Goal: Task Accomplishment & Management: Complete application form

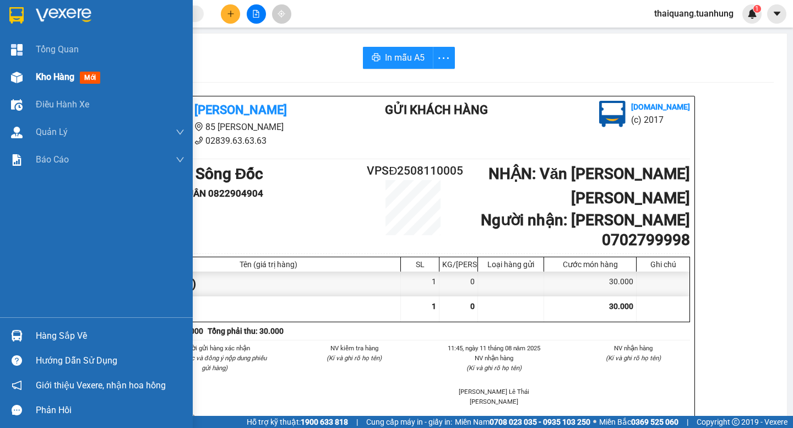
click at [25, 69] on div at bounding box center [16, 77] width 19 height 19
click at [38, 80] on span "Kho hàng" at bounding box center [55, 77] width 39 height 10
click at [62, 80] on span "Kho hàng" at bounding box center [55, 77] width 39 height 10
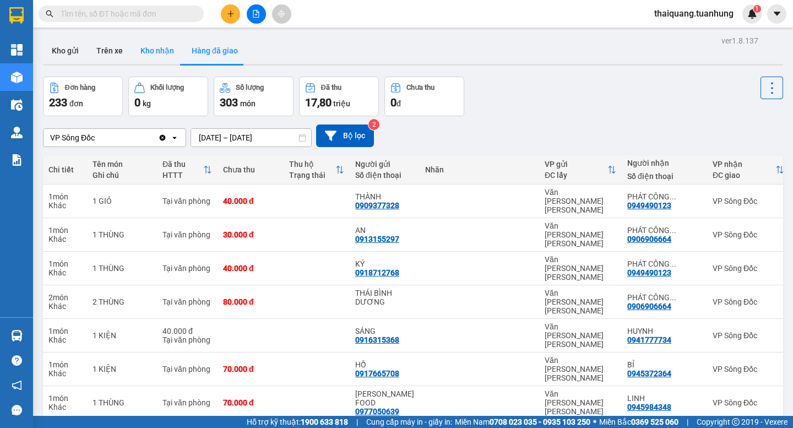
click at [162, 48] on button "Kho nhận" at bounding box center [157, 50] width 51 height 26
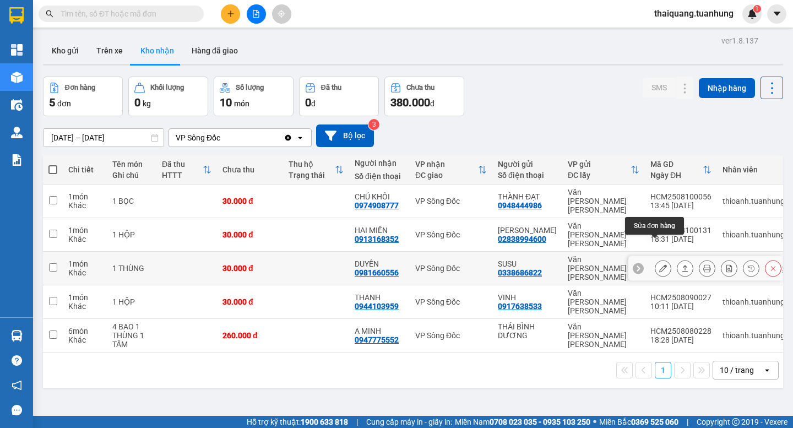
click at [659, 264] on icon at bounding box center [663, 268] width 8 height 8
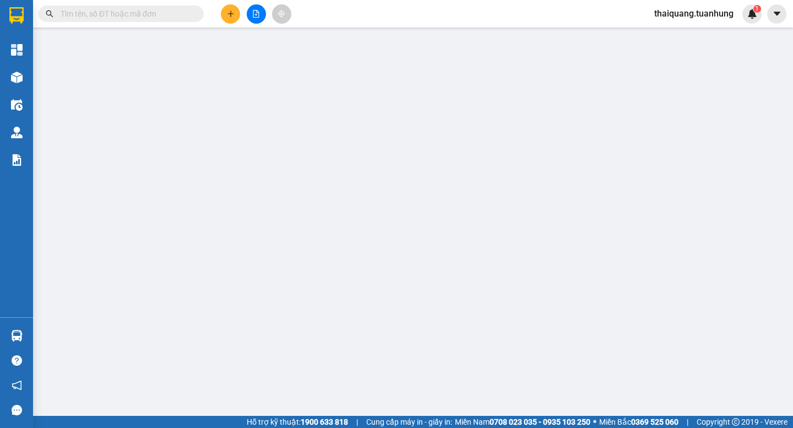
type input "0338686822"
type input "SUSU"
type input "0981660556"
type input "DUYÊN"
type input "30.000"
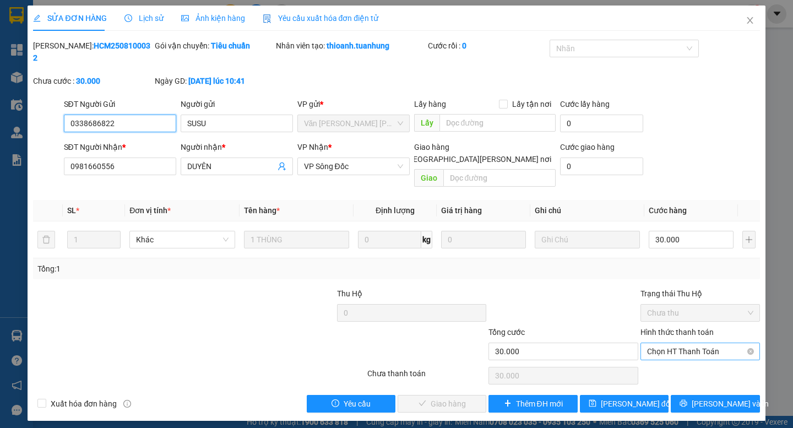
click at [687, 343] on span "Chọn HT Thanh Toán" at bounding box center [700, 351] width 106 height 17
click at [674, 348] on div "Tại văn phòng" at bounding box center [700, 349] width 106 height 12
type input "0"
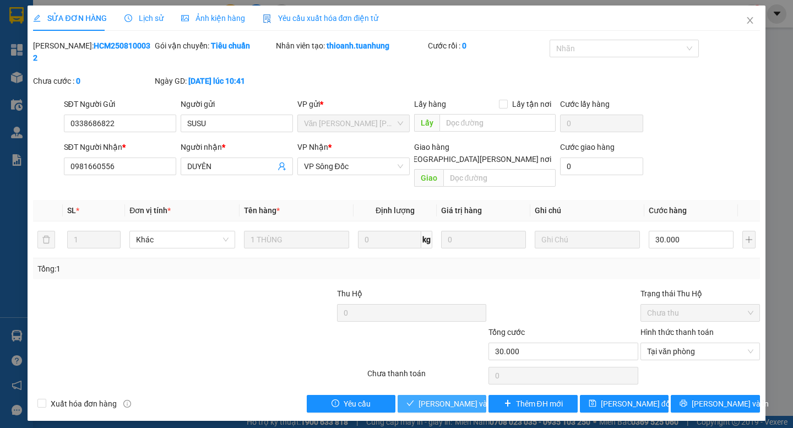
click at [473, 398] on span "[PERSON_NAME] và [PERSON_NAME] hàng" at bounding box center [493, 404] width 149 height 12
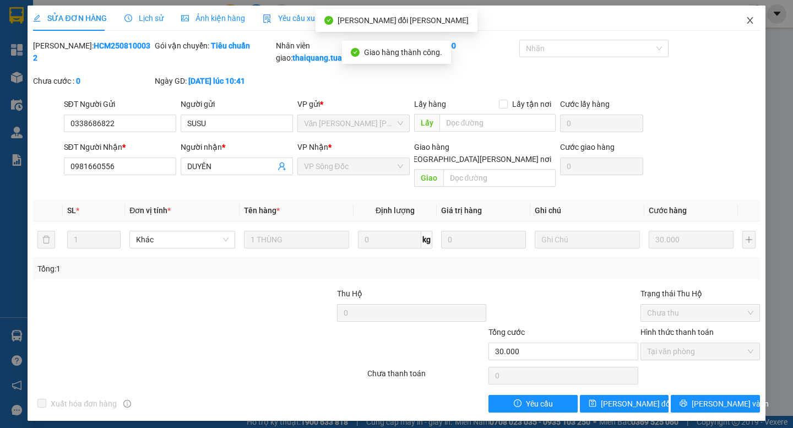
click at [747, 21] on icon "close" at bounding box center [750, 20] width 9 height 9
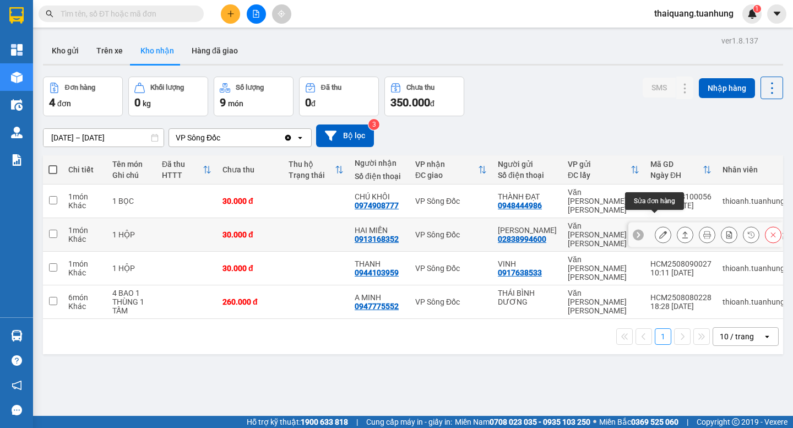
click at [655, 225] on button at bounding box center [662, 234] width 15 height 19
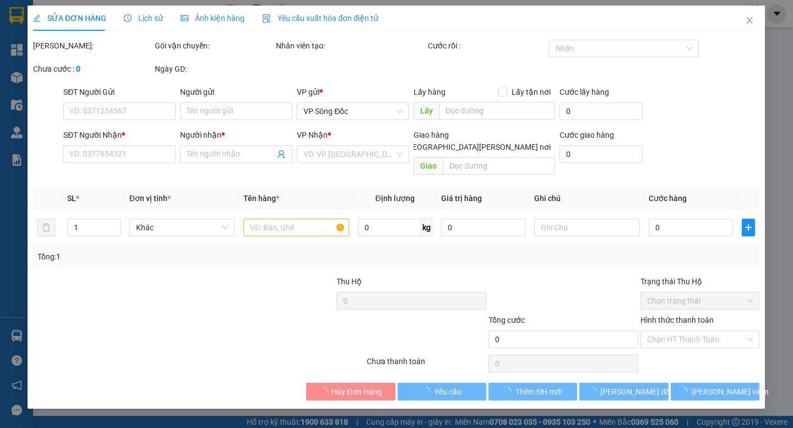
type input "02838994600"
type input "[PERSON_NAME]"
type input "0913168352"
type input "HAI MIỀN"
type input "30.000"
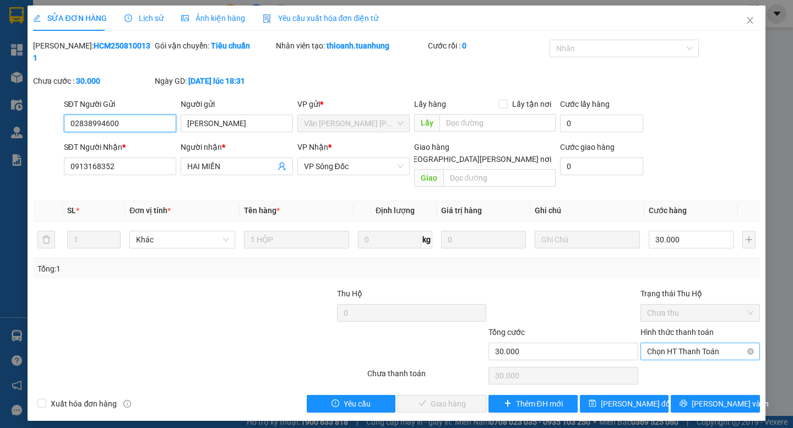
click at [694, 343] on span "Chọn HT Thanh Toán" at bounding box center [700, 351] width 106 height 17
click at [695, 349] on div "Tại văn phòng" at bounding box center [700, 349] width 106 height 12
type input "0"
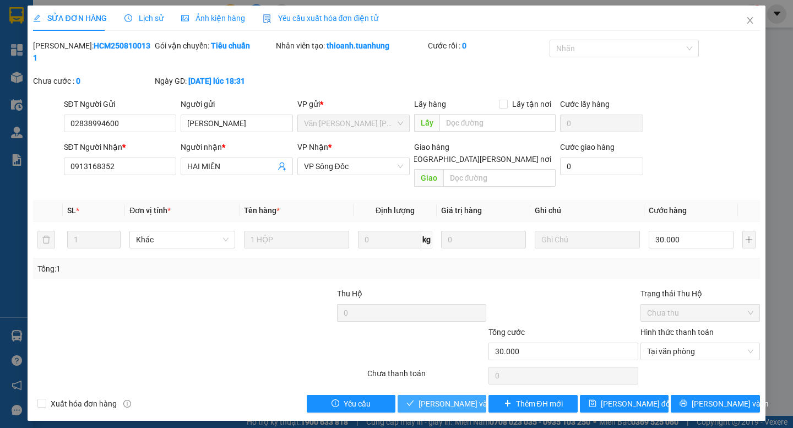
click at [467, 398] on span "[PERSON_NAME] và [PERSON_NAME] hàng" at bounding box center [493, 404] width 149 height 12
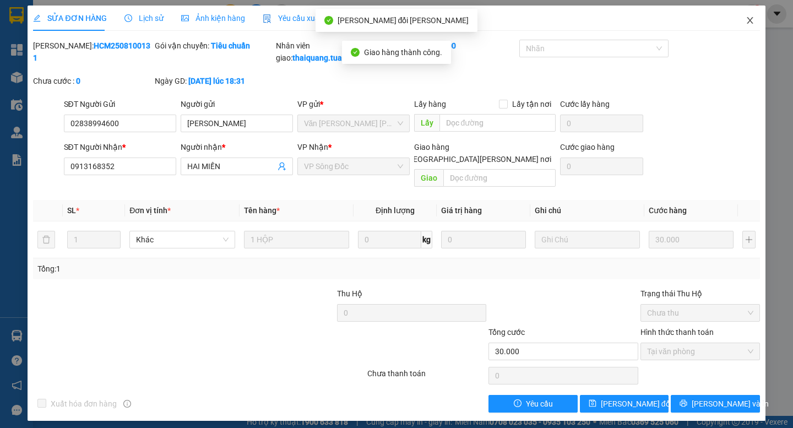
click at [751, 24] on icon "close" at bounding box center [750, 20] width 9 height 9
